Goal: Information Seeking & Learning: Learn about a topic

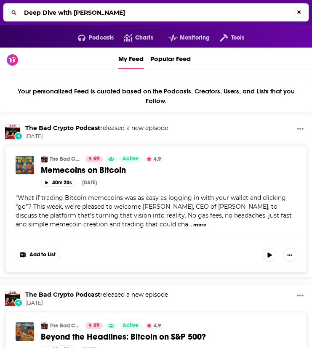
type input "Deep Dive with [PERSON_NAME]"
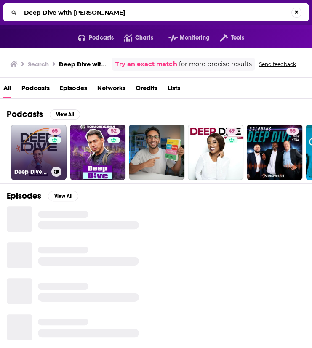
click at [42, 146] on link "65 Deep Dive with [PERSON_NAME]" at bounding box center [39, 153] width 56 height 56
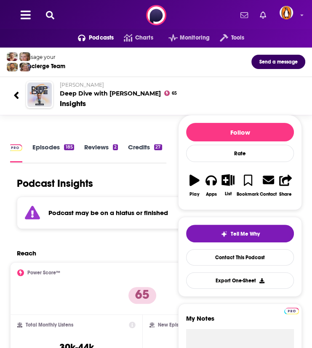
click at [17, 145] on img at bounding box center [15, 147] width 15 height 7
click at [42, 6] on div "Podcasts Charts Monitoring Tools For Business For Podcasters More" at bounding box center [156, 15] width 312 height 30
click at [51, 9] on div "Podcasts Charts Monitoring Tools For Business For Podcasters More" at bounding box center [156, 15] width 312 height 30
click at [44, 19] on button at bounding box center [49, 16] width 13 height 10
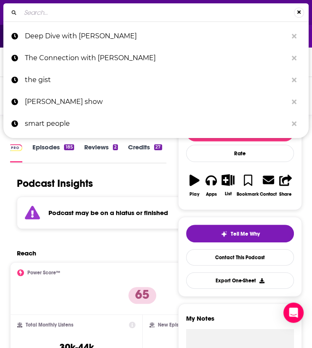
type input "Let's Be Honest with [PERSON_NAME] (Dear Media)"
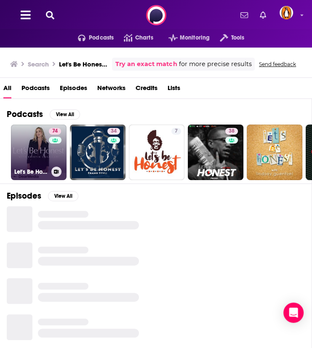
click at [37, 156] on link "74 Let's Be Honest with [PERSON_NAME]" at bounding box center [39, 153] width 56 height 56
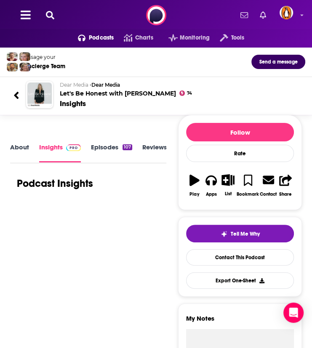
click at [21, 145] on link "About" at bounding box center [19, 152] width 19 height 19
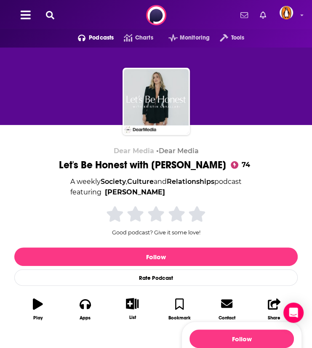
scroll to position [210, 0]
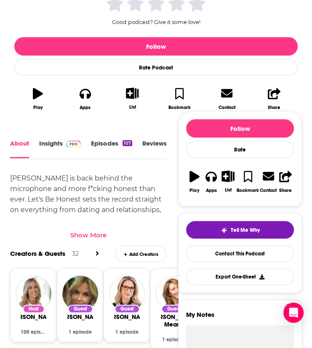
click at [92, 232] on div "Show More" at bounding box center [88, 235] width 36 height 8
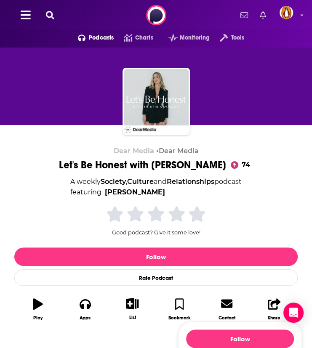
scroll to position [140, 0]
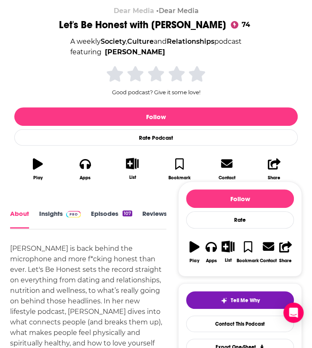
click at [74, 213] on img at bounding box center [73, 214] width 15 height 7
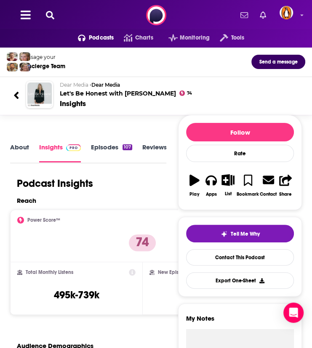
click at [50, 15] on icon at bounding box center [50, 15] width 8 height 8
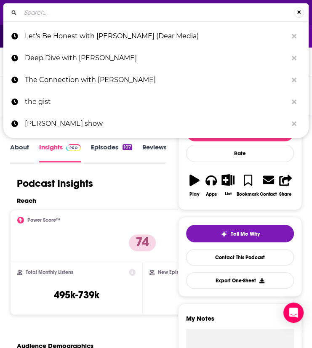
type input "All the Fails with [PERSON_NAME]"
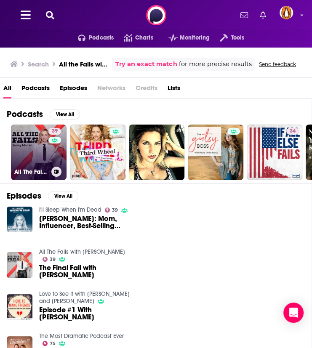
click at [42, 142] on link "39 All The Fails with [PERSON_NAME]" at bounding box center [39, 153] width 56 height 56
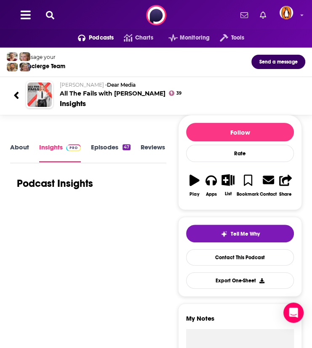
click at [26, 145] on link "About" at bounding box center [19, 152] width 19 height 19
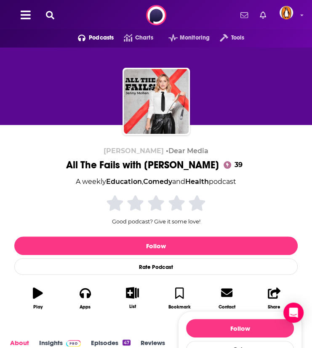
scroll to position [140, 0]
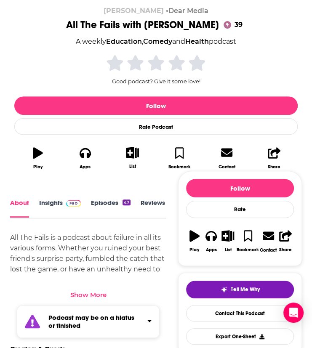
click at [88, 276] on div "All The Fails is a podcast about failure in all its various forms. Whether you …" at bounding box center [88, 265] width 156 height 66
click at [90, 288] on div "Show More" at bounding box center [88, 291] width 156 height 14
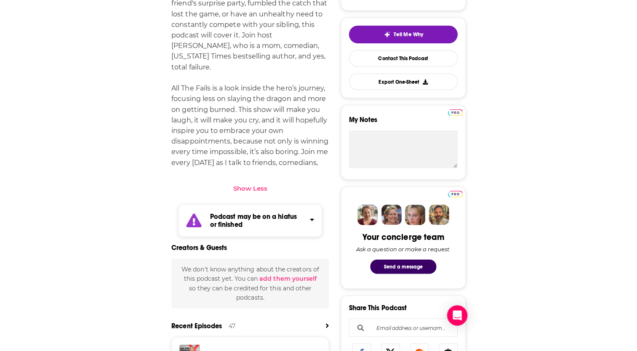
scroll to position [398, 0]
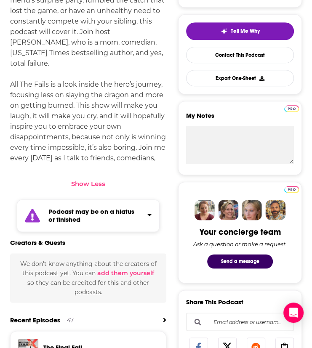
click at [150, 211] on icon "Click to expand status details" at bounding box center [149, 214] width 4 height 7
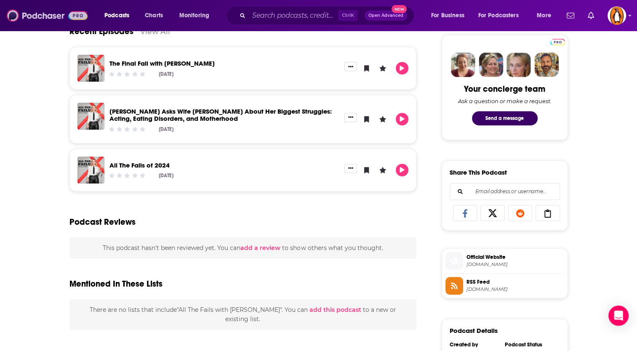
click at [33, 19] on img at bounding box center [47, 16] width 81 height 16
